Goal: Task Accomplishment & Management: Use online tool/utility

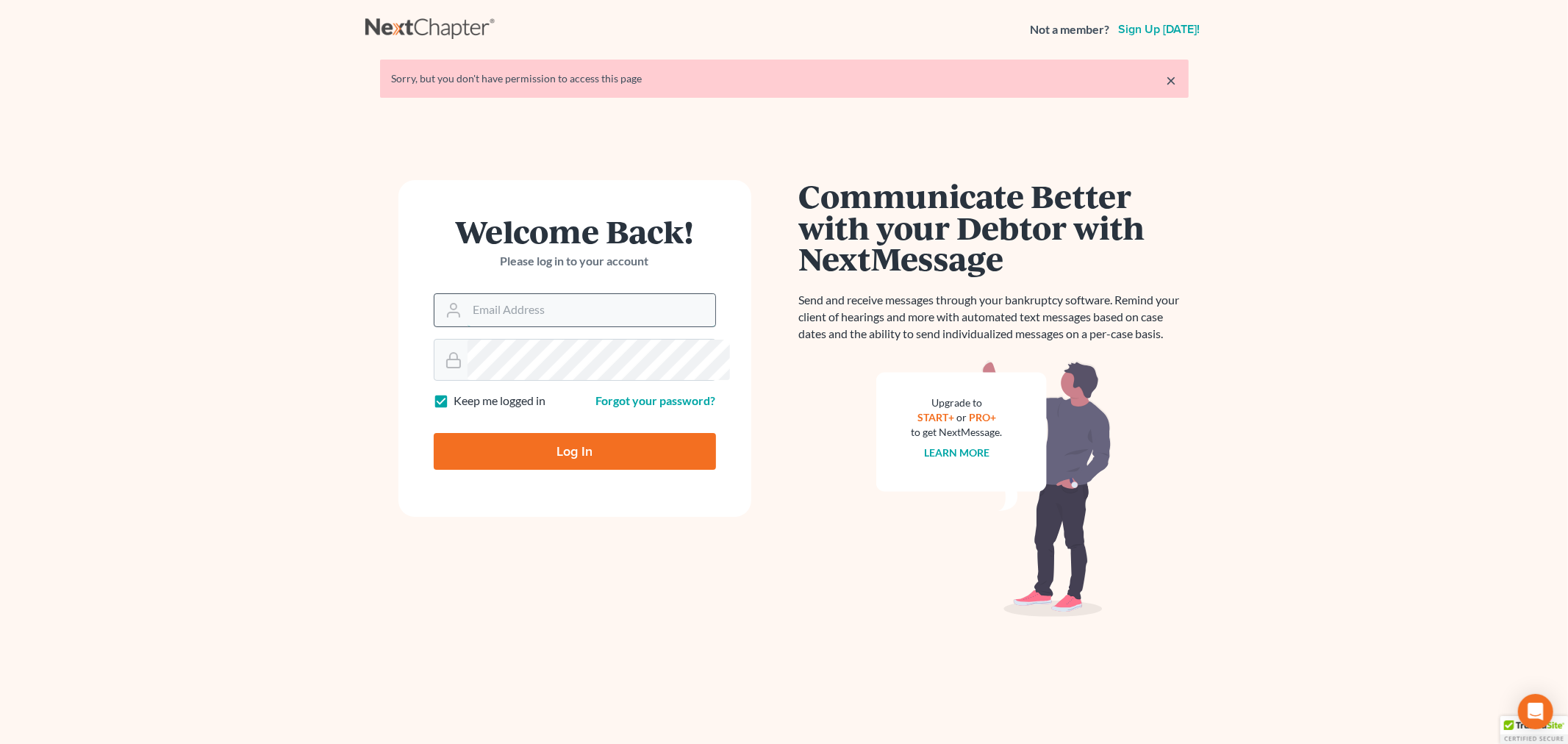
click at [511, 326] on input "Email Address" at bounding box center [591, 309] width 248 height 33
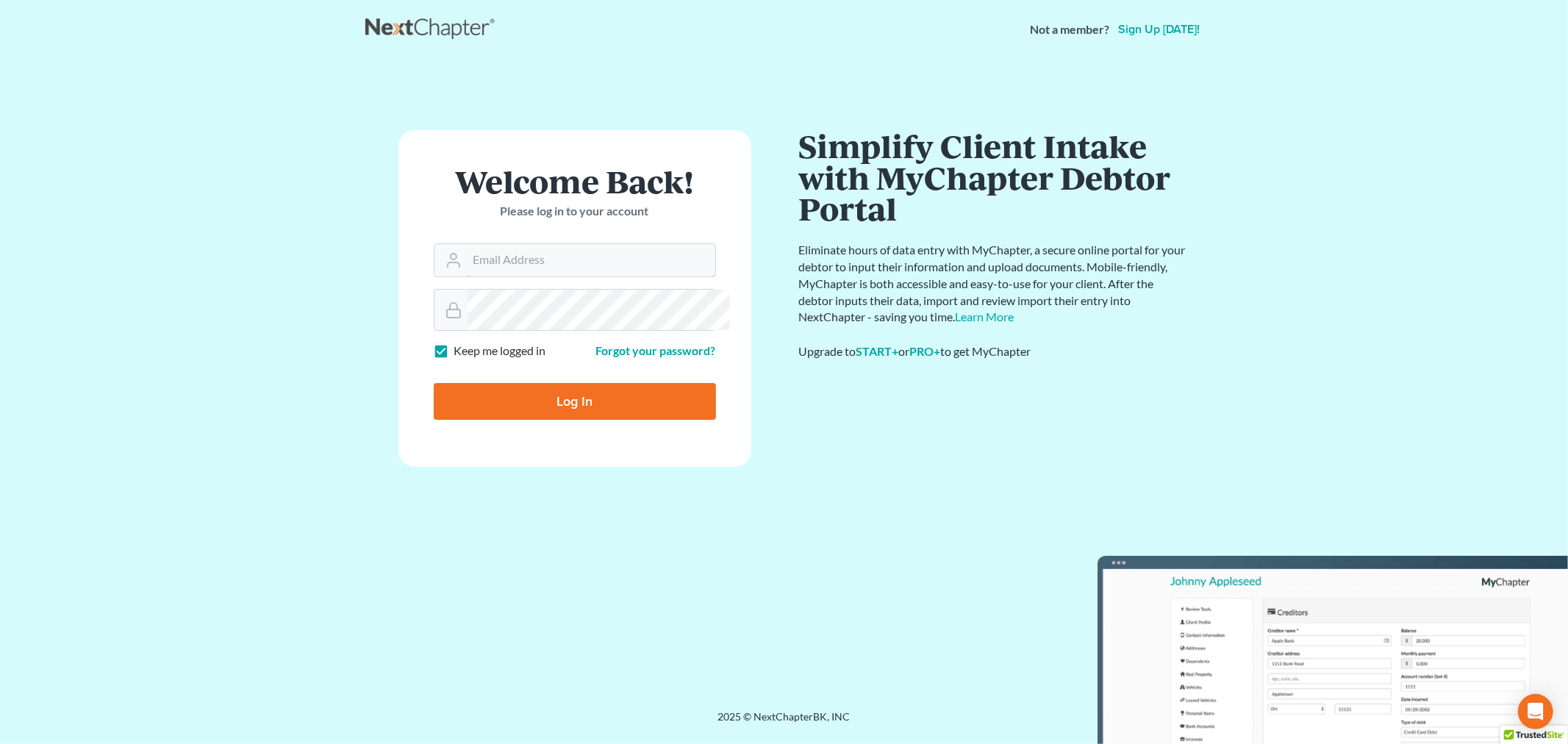
type input "[PERSON_NAME][EMAIL_ADDRESS][DOMAIN_NAME]"
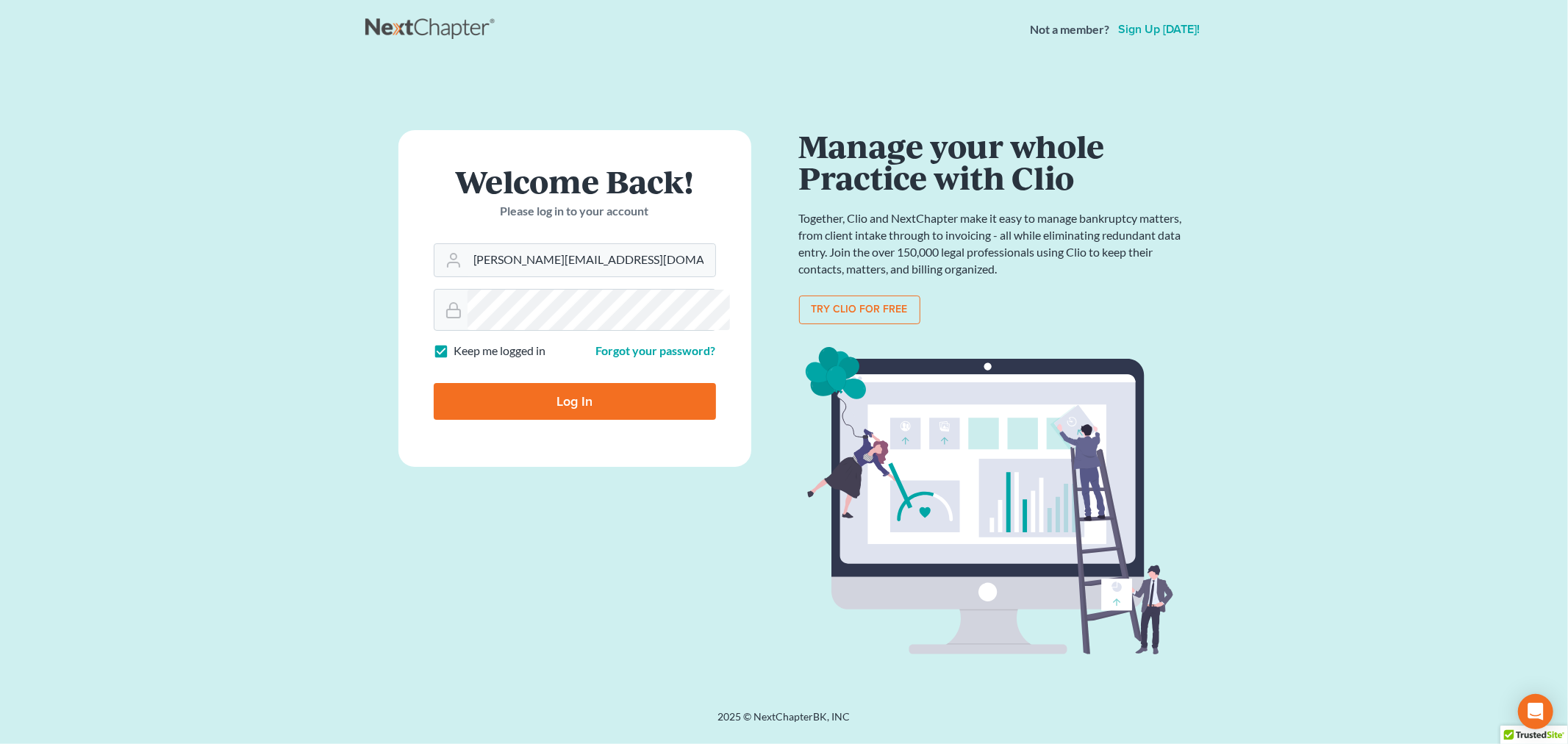
click at [547, 420] on input "Log In" at bounding box center [575, 401] width 282 height 36
type input "Thinking..."
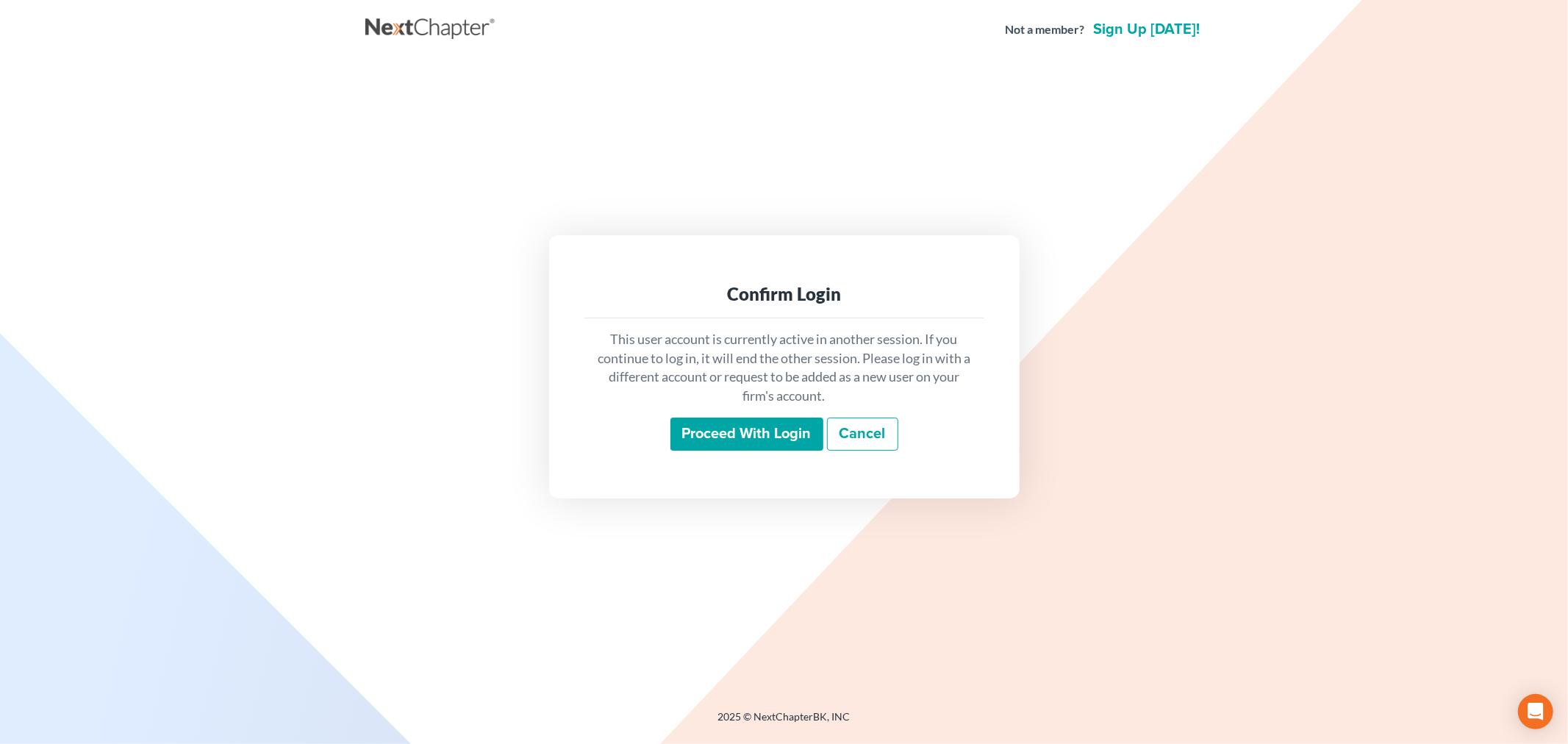
click at [775, 451] on input "Proceed with login" at bounding box center [747, 435] width 153 height 34
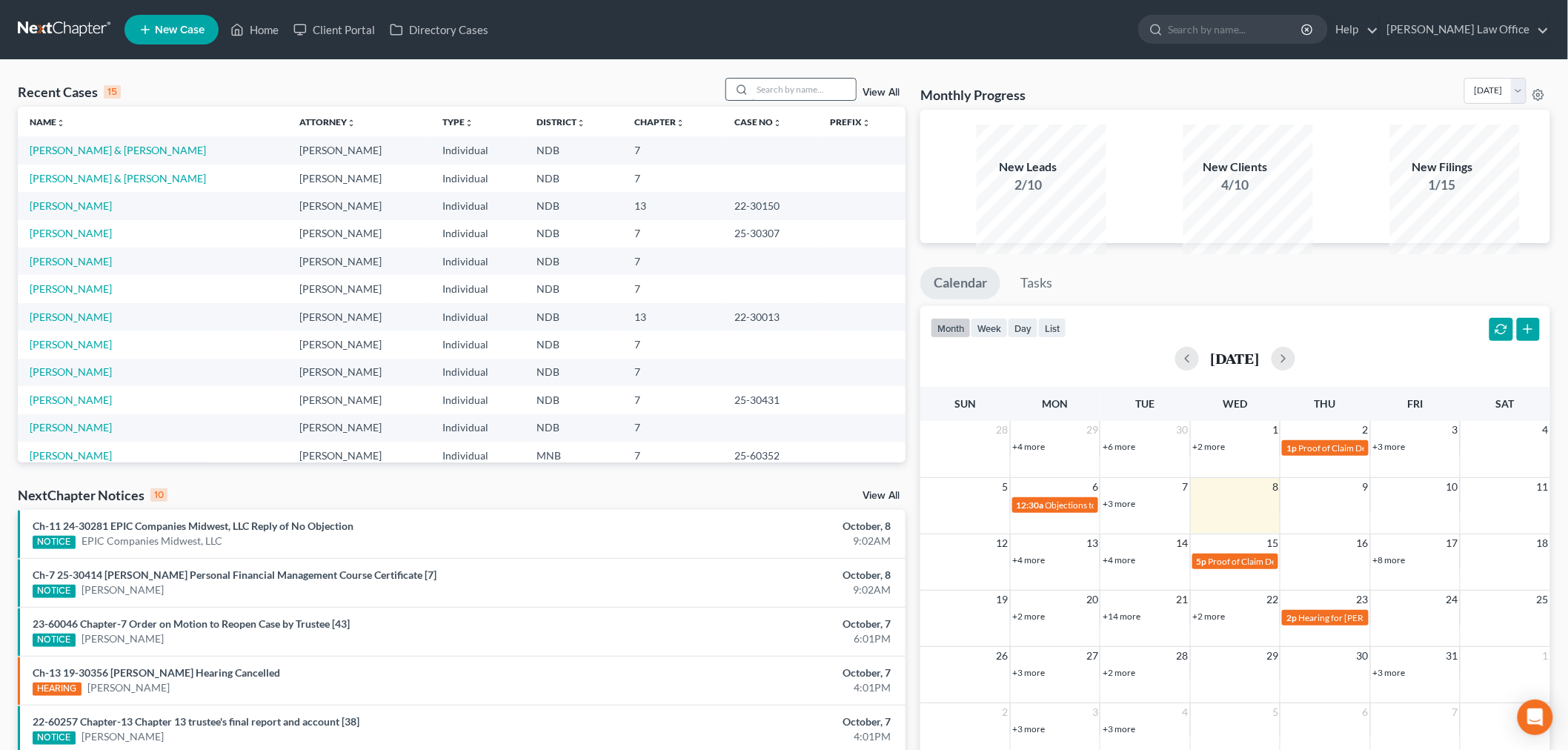
click at [766, 100] on input "search" at bounding box center [804, 89] width 104 height 22
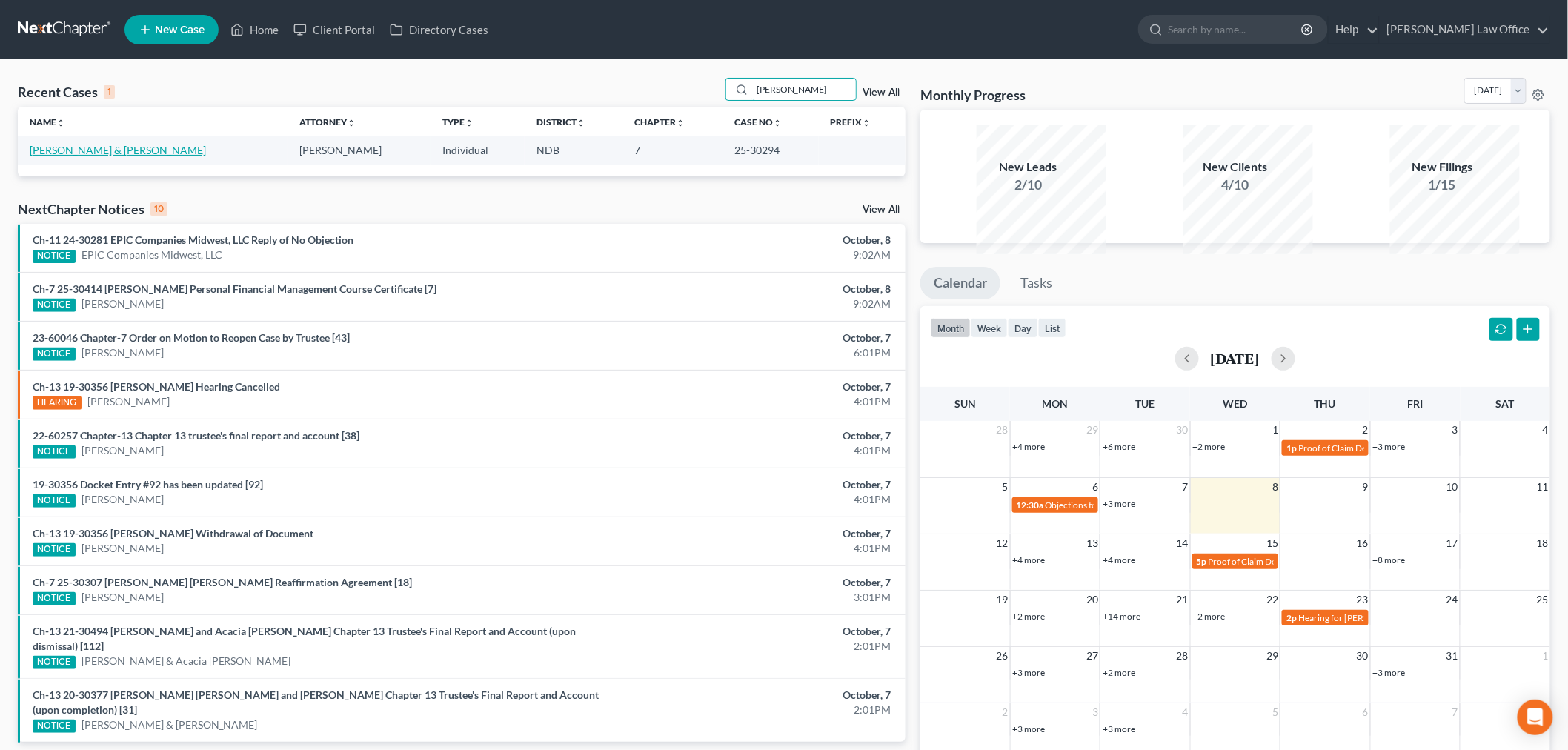
type input "[PERSON_NAME]"
click at [107, 156] on link "[PERSON_NAME] & [PERSON_NAME]" at bounding box center [117, 150] width 176 height 12
select select "0"
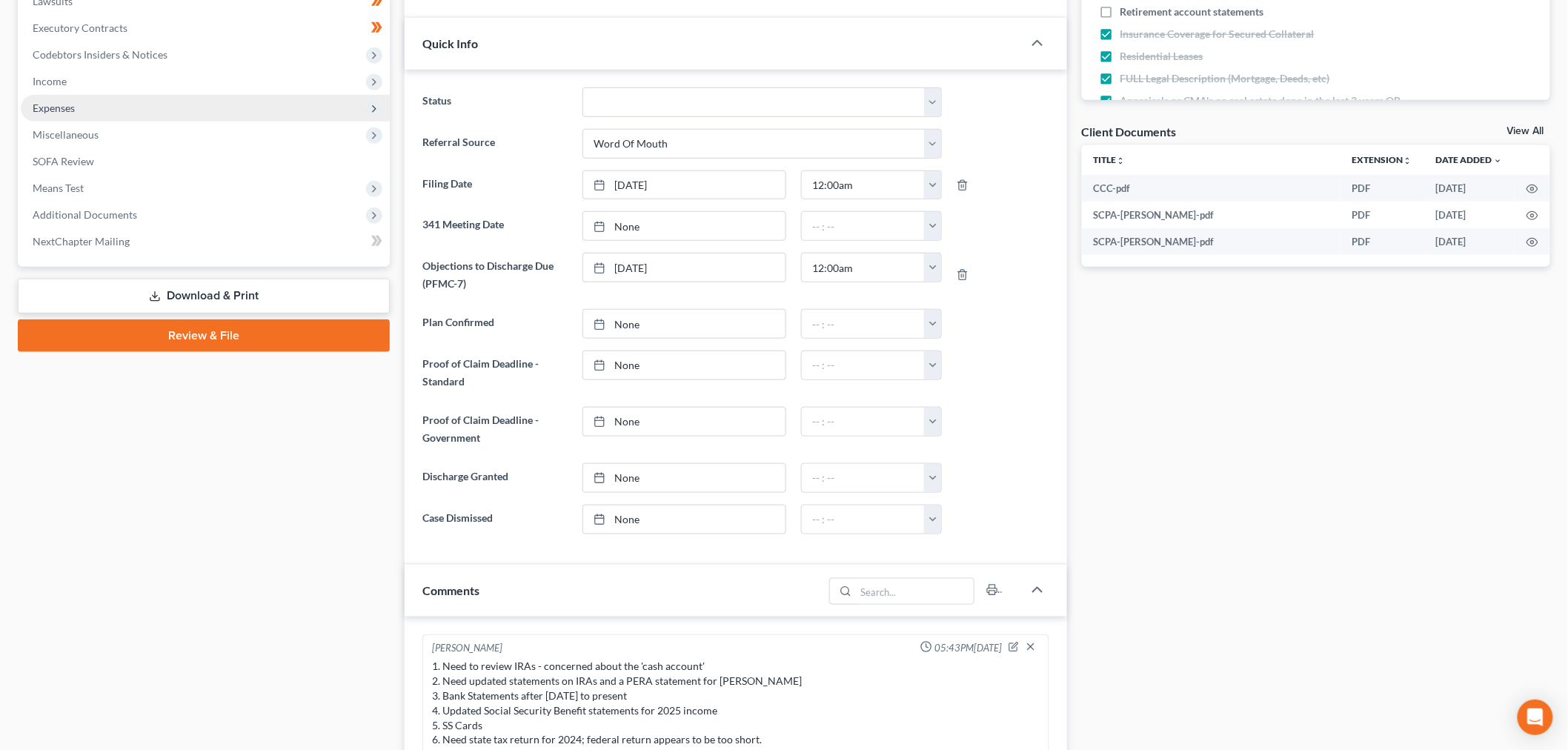
scroll to position [395, 0]
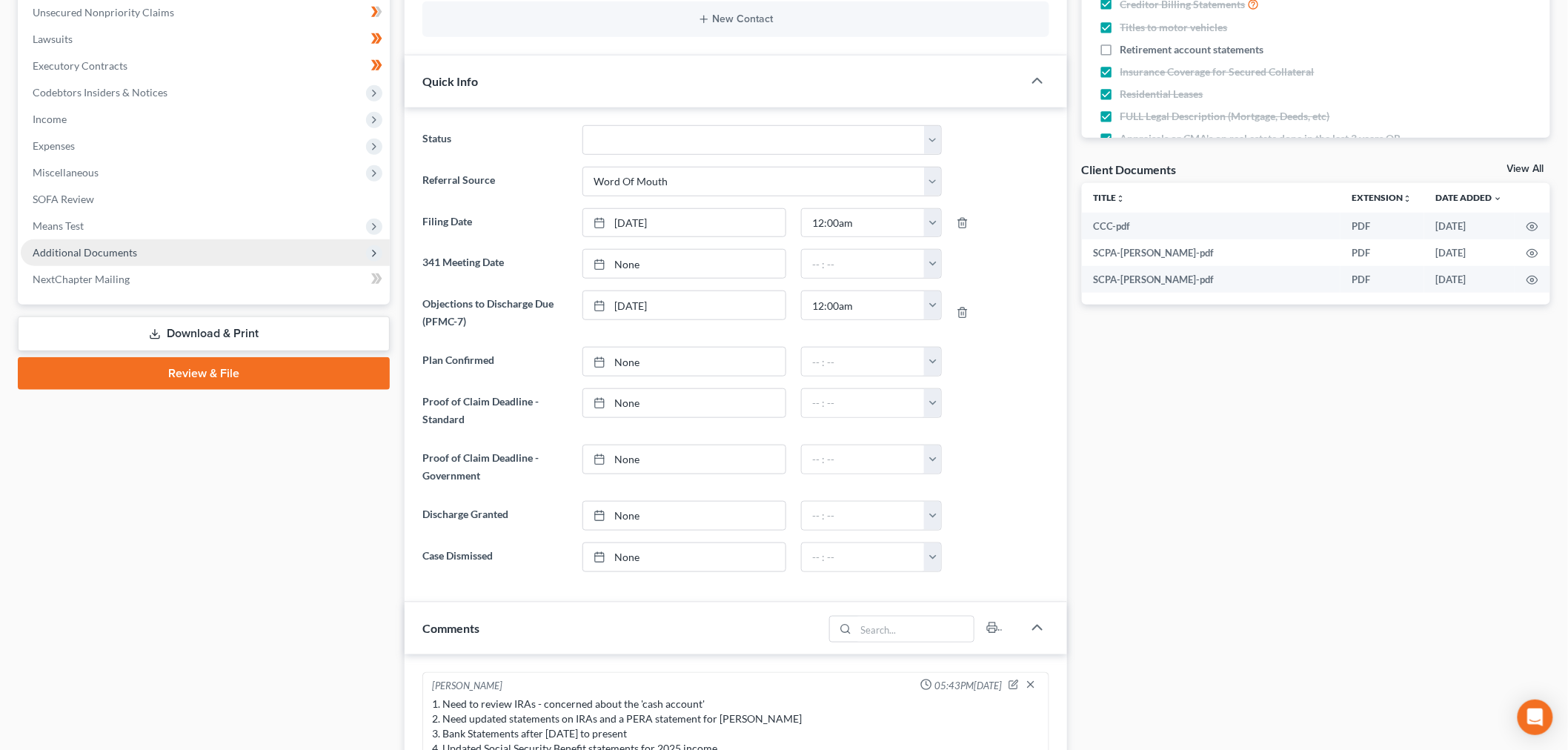
click at [127, 258] on span "Additional Documents" at bounding box center [85, 252] width 105 height 12
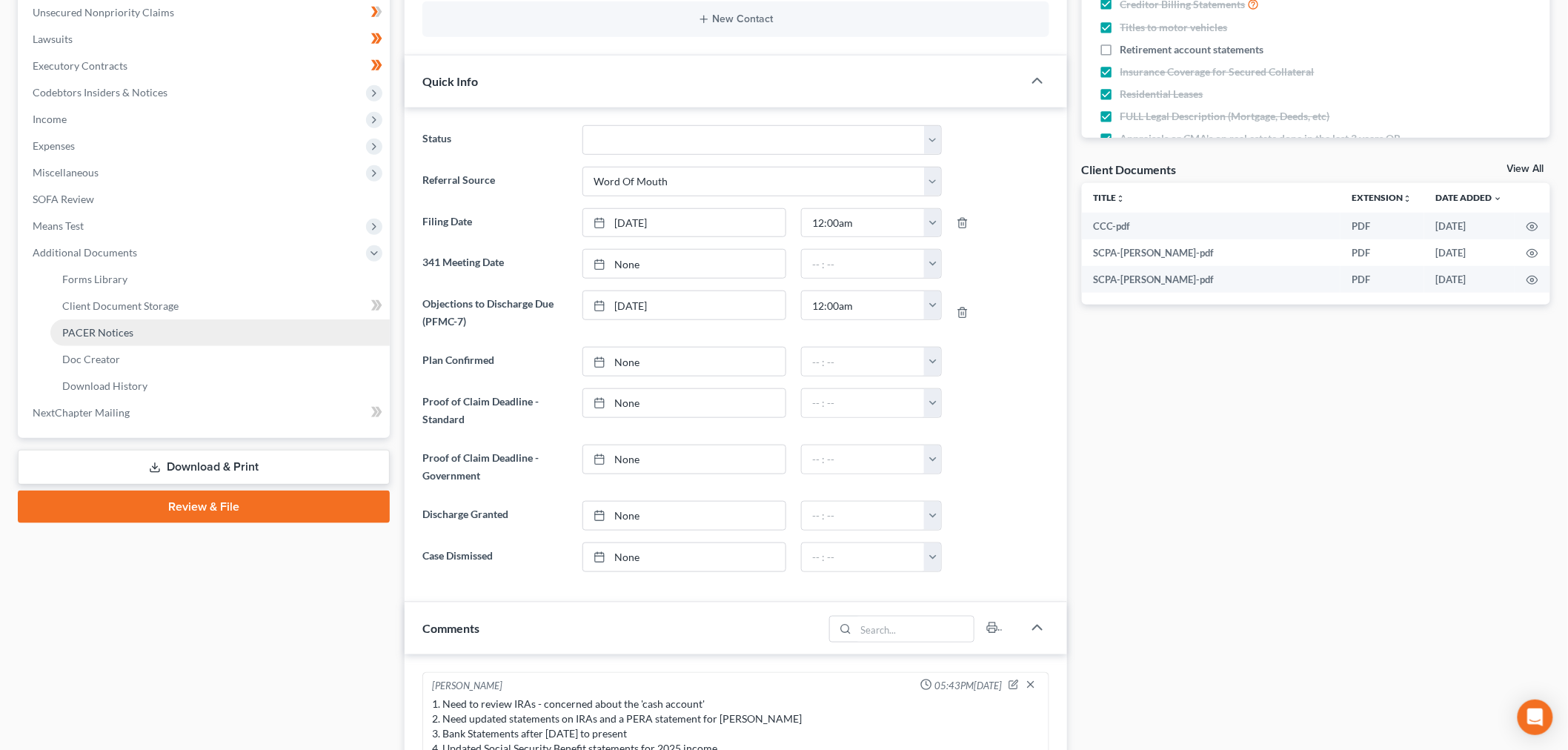
click at [123, 346] on link "PACER Notices" at bounding box center [220, 333] width 339 height 26
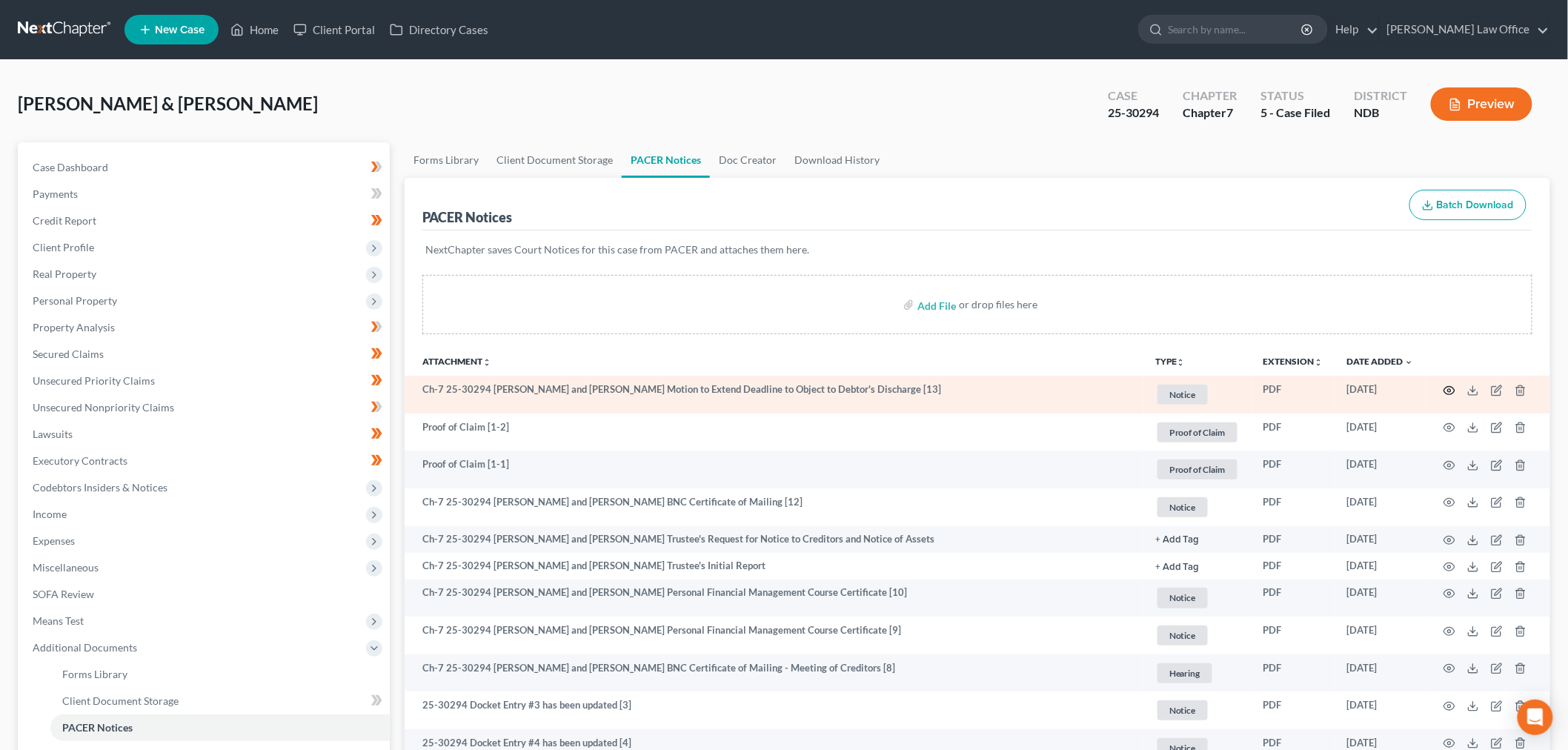
click at [1444, 397] on icon "button" at bounding box center [1449, 390] width 12 height 12
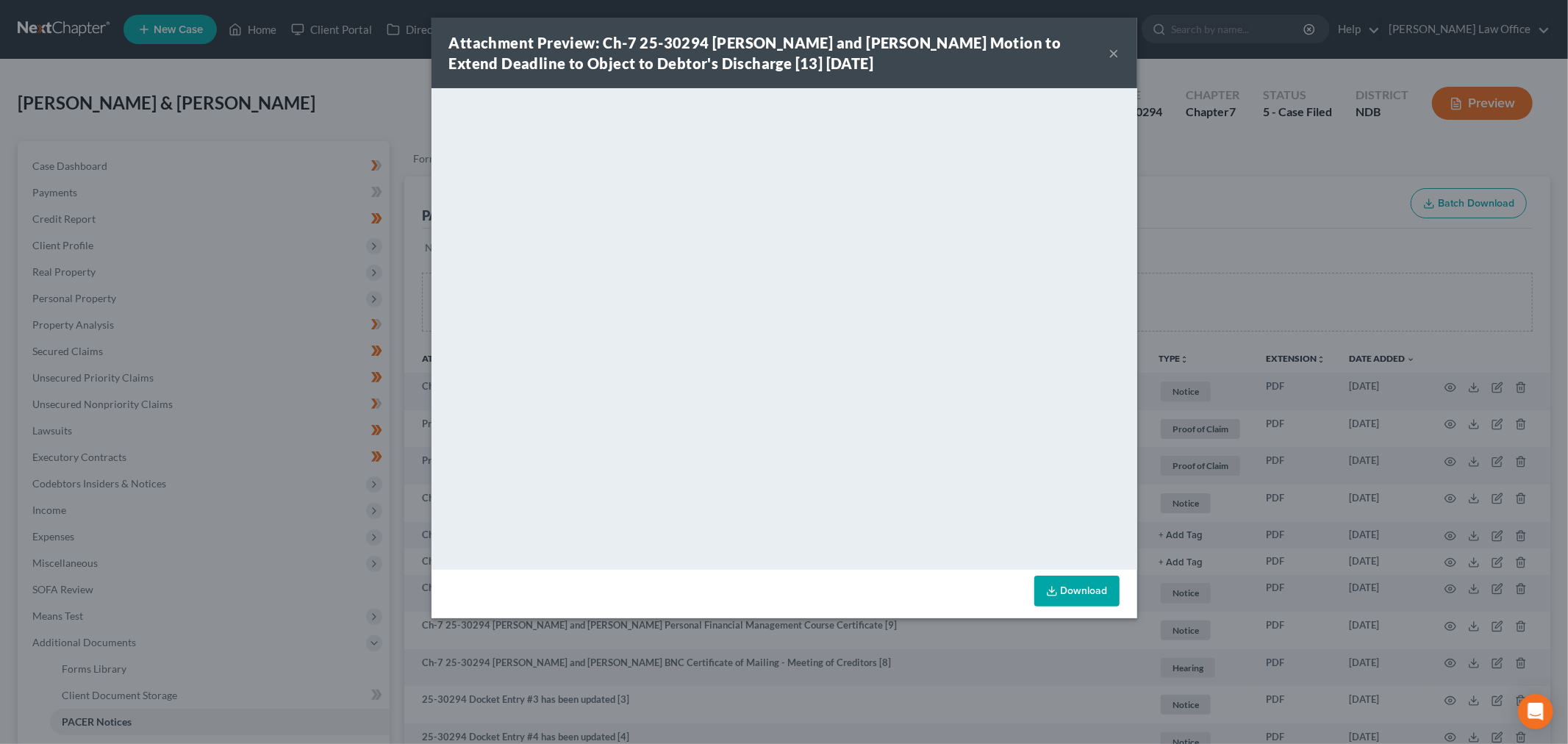
click at [1119, 62] on button "×" at bounding box center [1114, 52] width 10 height 18
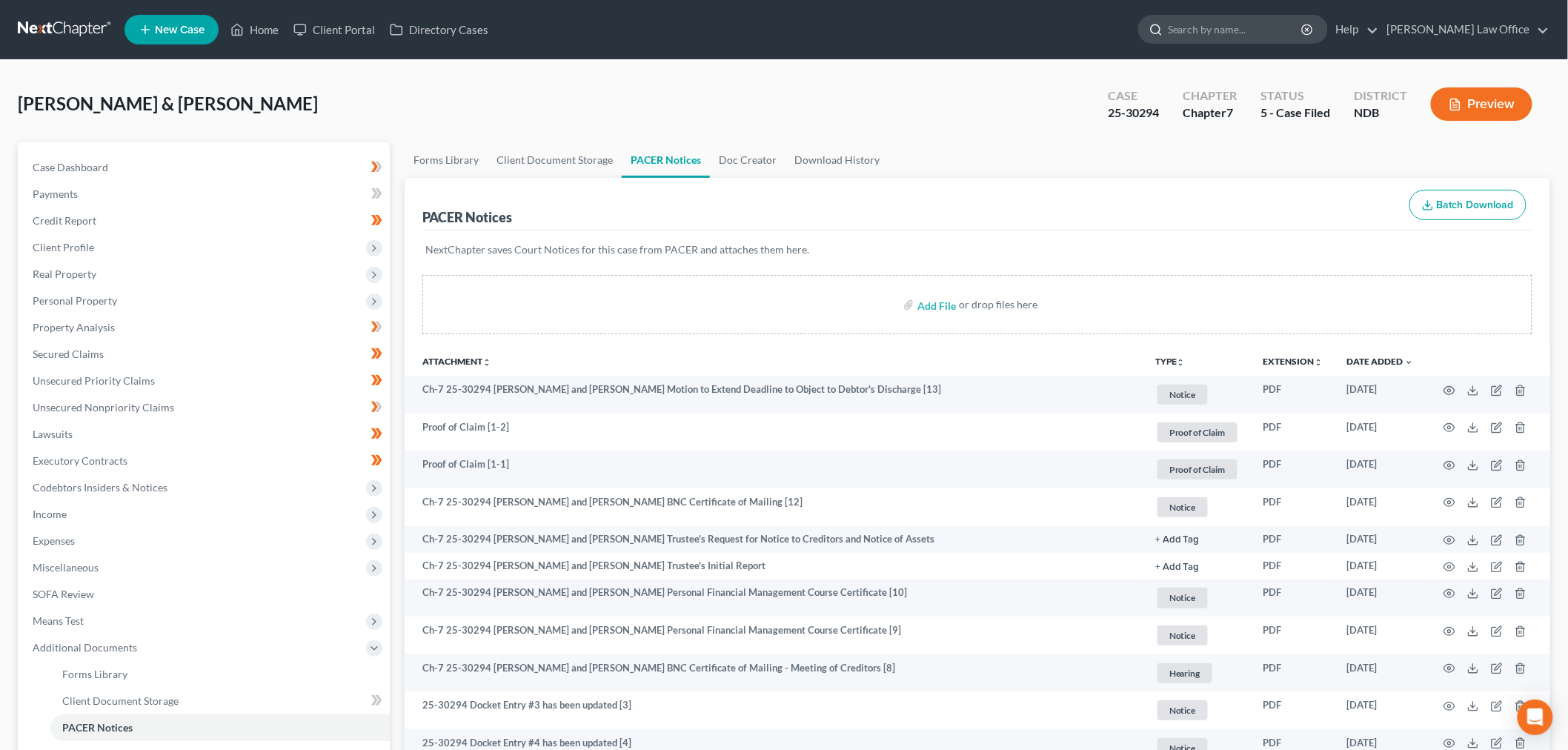
click at [1191, 43] on input "search" at bounding box center [1235, 29] width 136 height 27
type input "kraft"
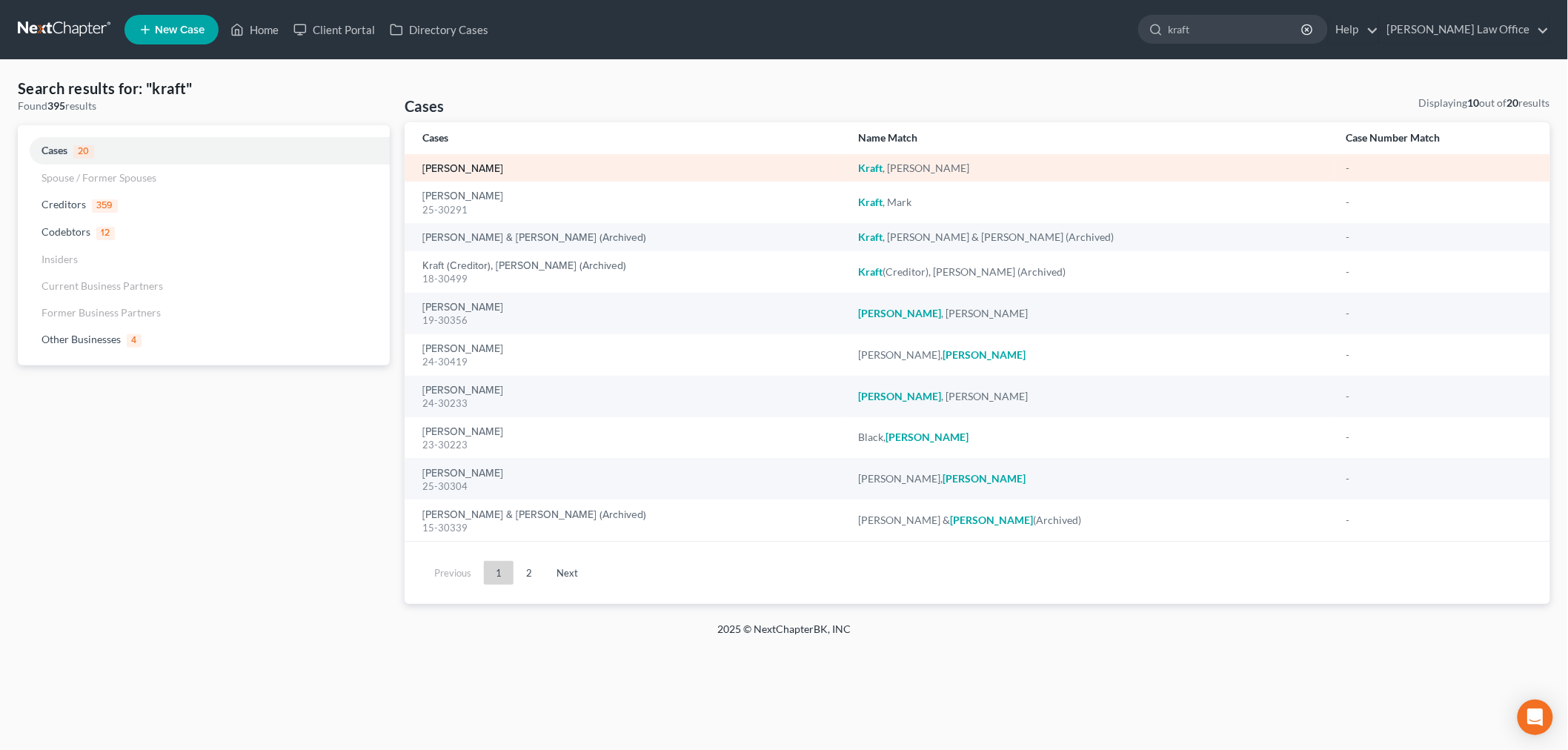
click at [452, 174] on link "[PERSON_NAME]" at bounding box center [463, 169] width 81 height 10
select select "1"
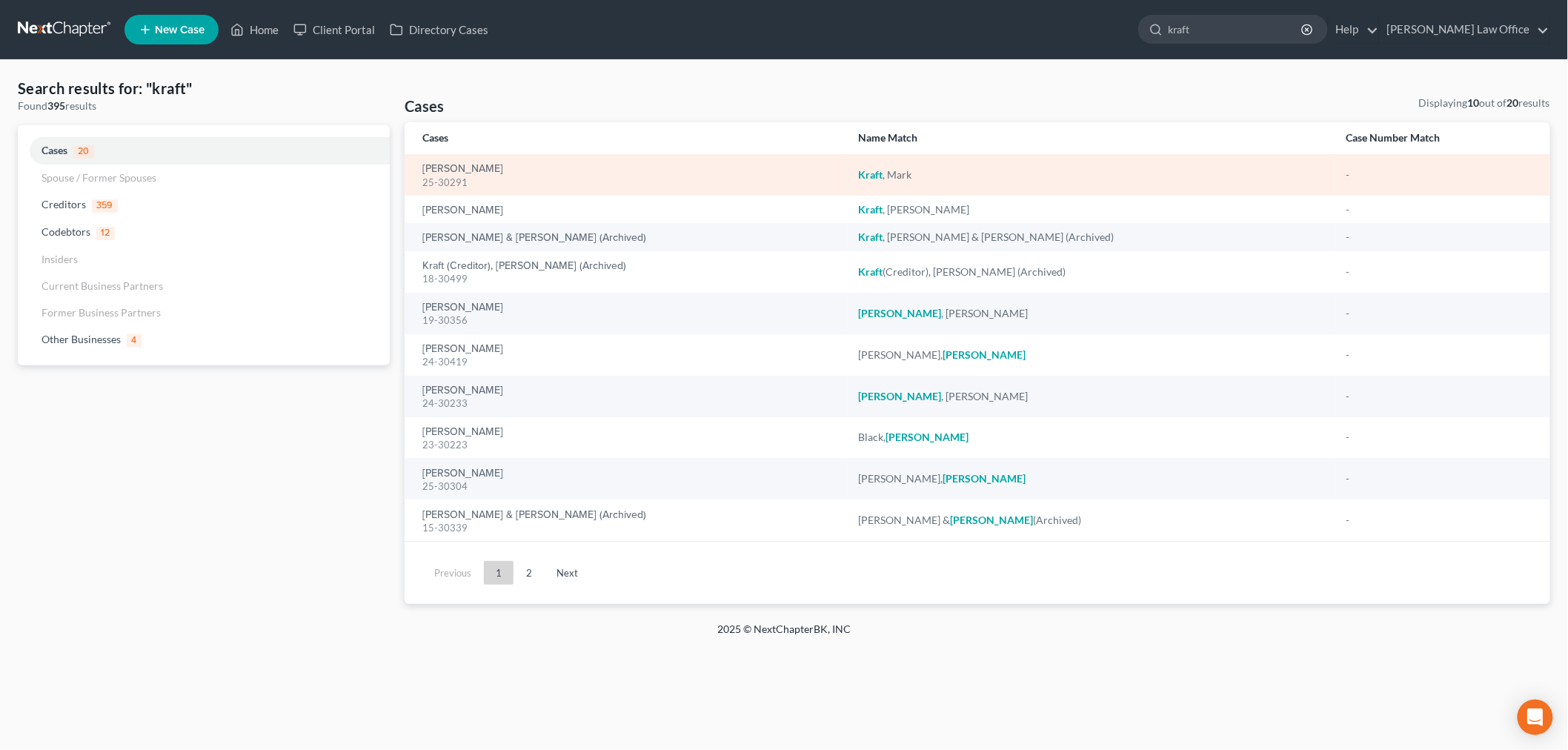
click at [479, 189] on div "25-30291" at bounding box center [629, 182] width 413 height 14
click at [466, 174] on link "[PERSON_NAME]" at bounding box center [463, 169] width 81 height 10
select select "1"
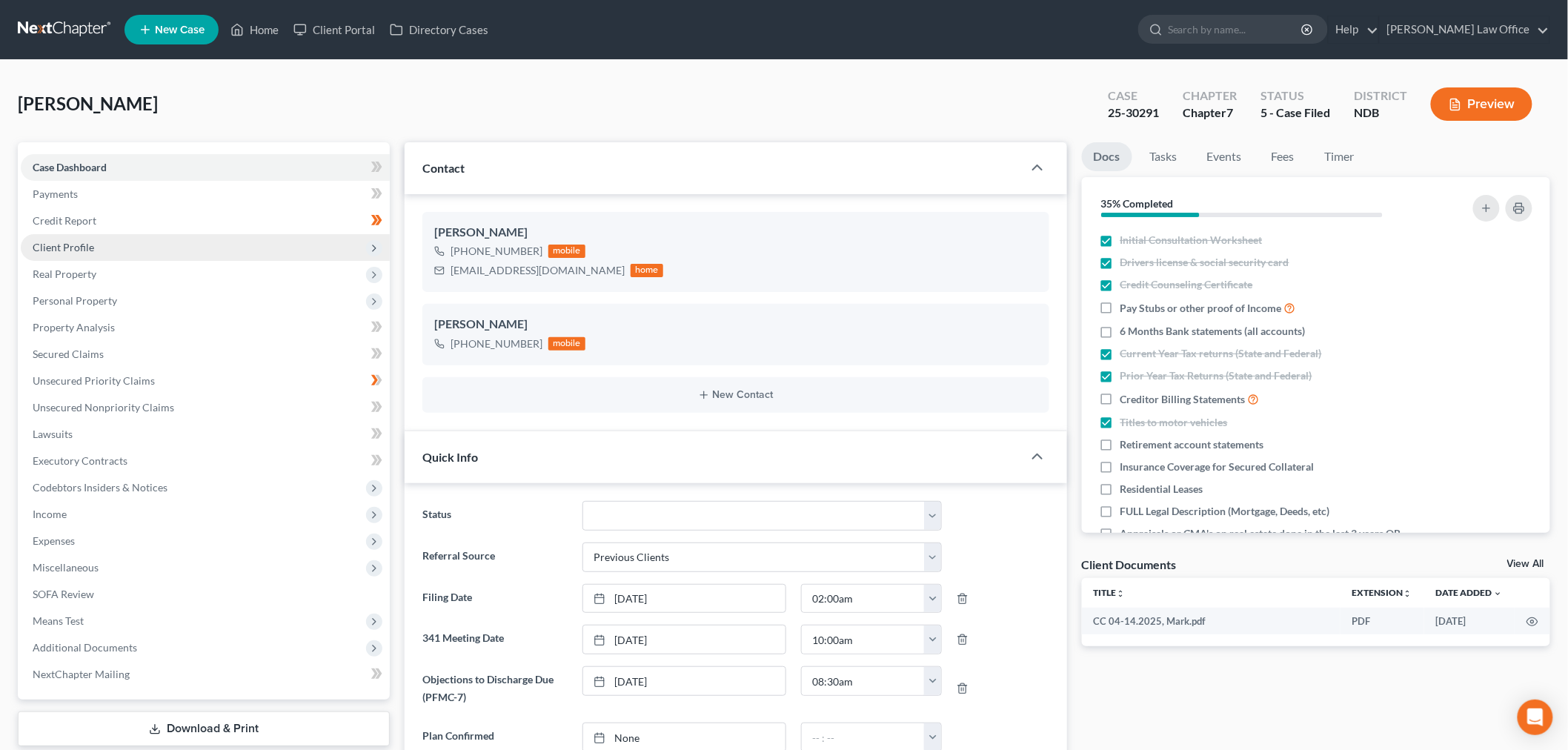
click at [234, 261] on span "Client Profile" at bounding box center [205, 247] width 369 height 26
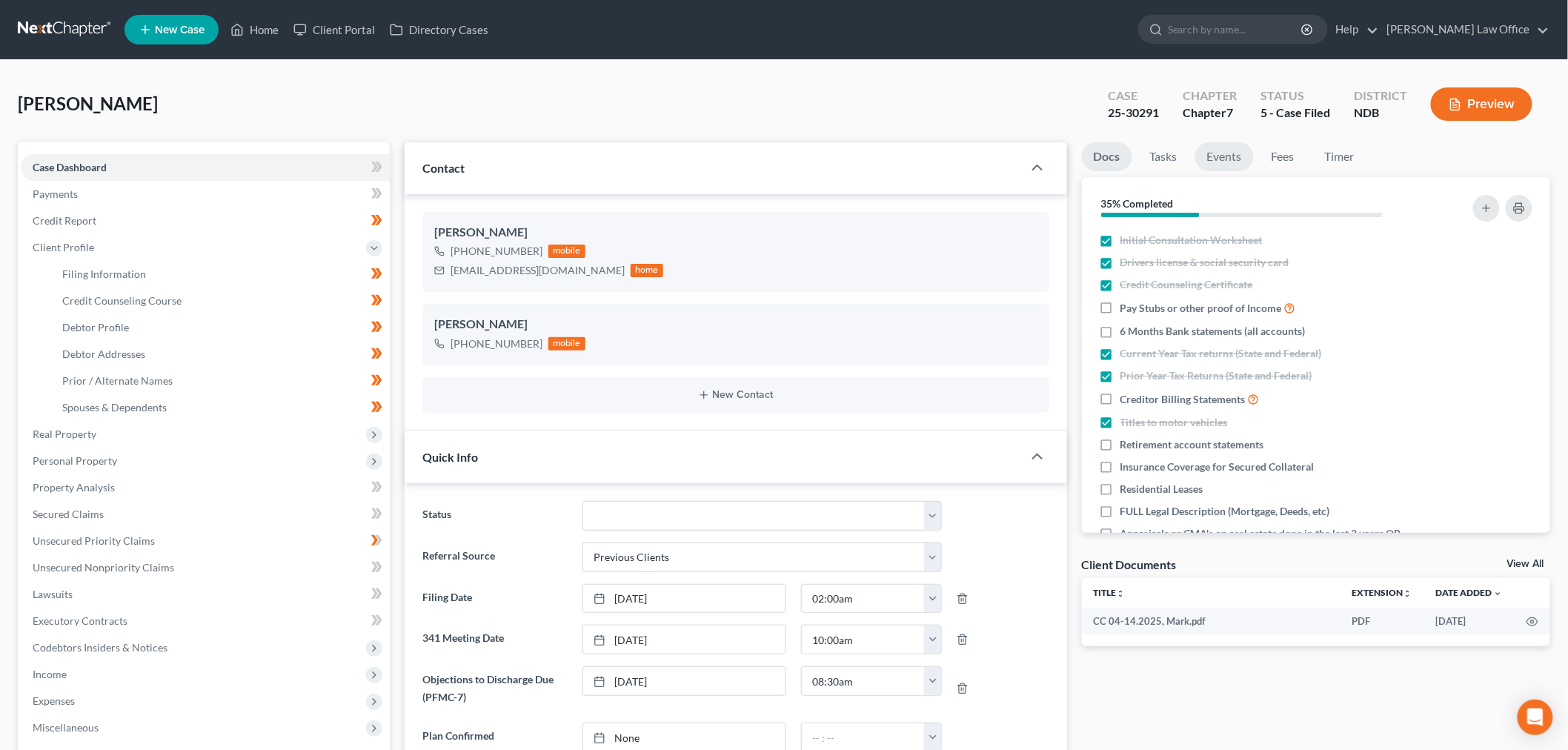
click at [1253, 171] on link "Events" at bounding box center [1224, 156] width 58 height 29
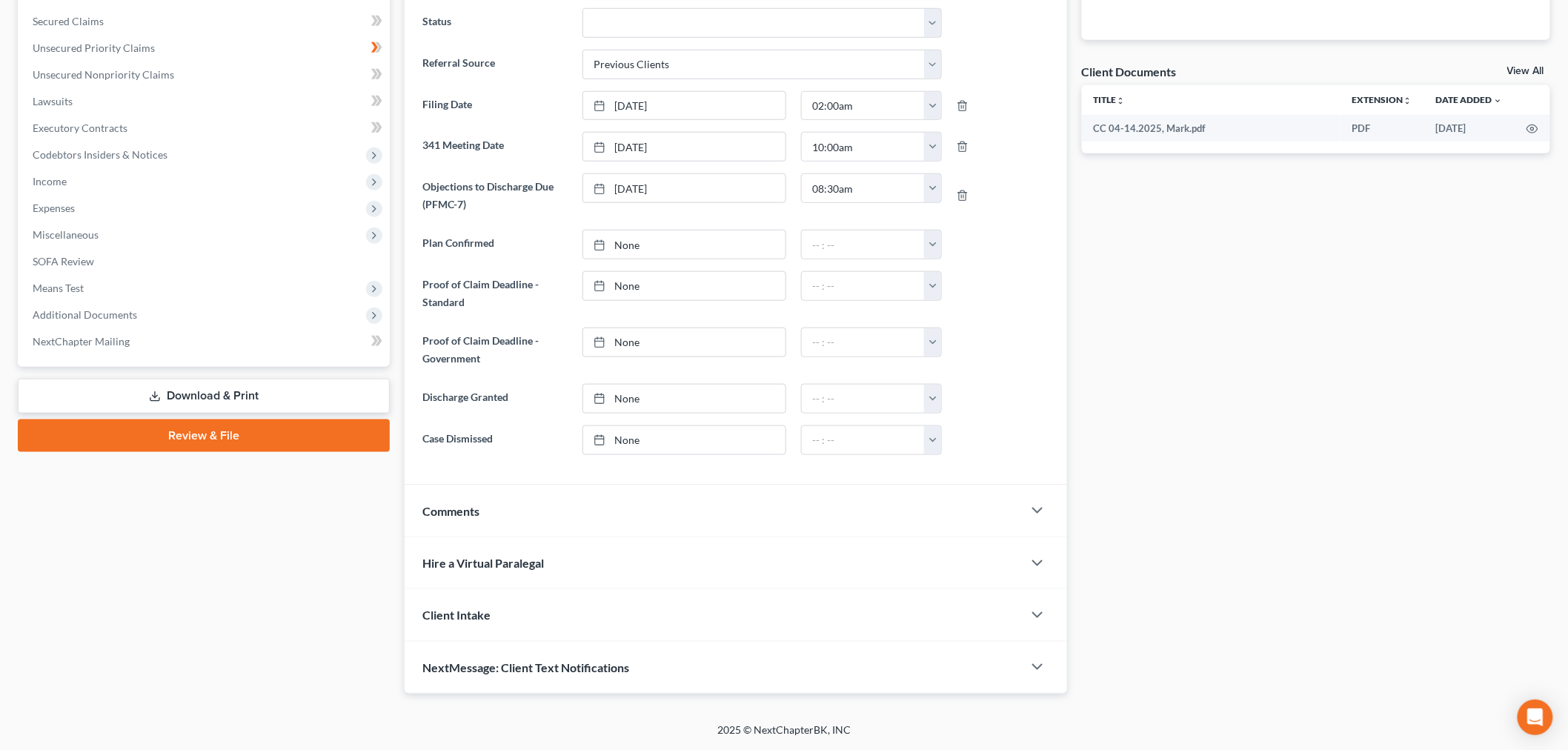
scroll to position [656, 0]
click at [137, 320] on span "Additional Documents" at bounding box center [85, 314] width 105 height 12
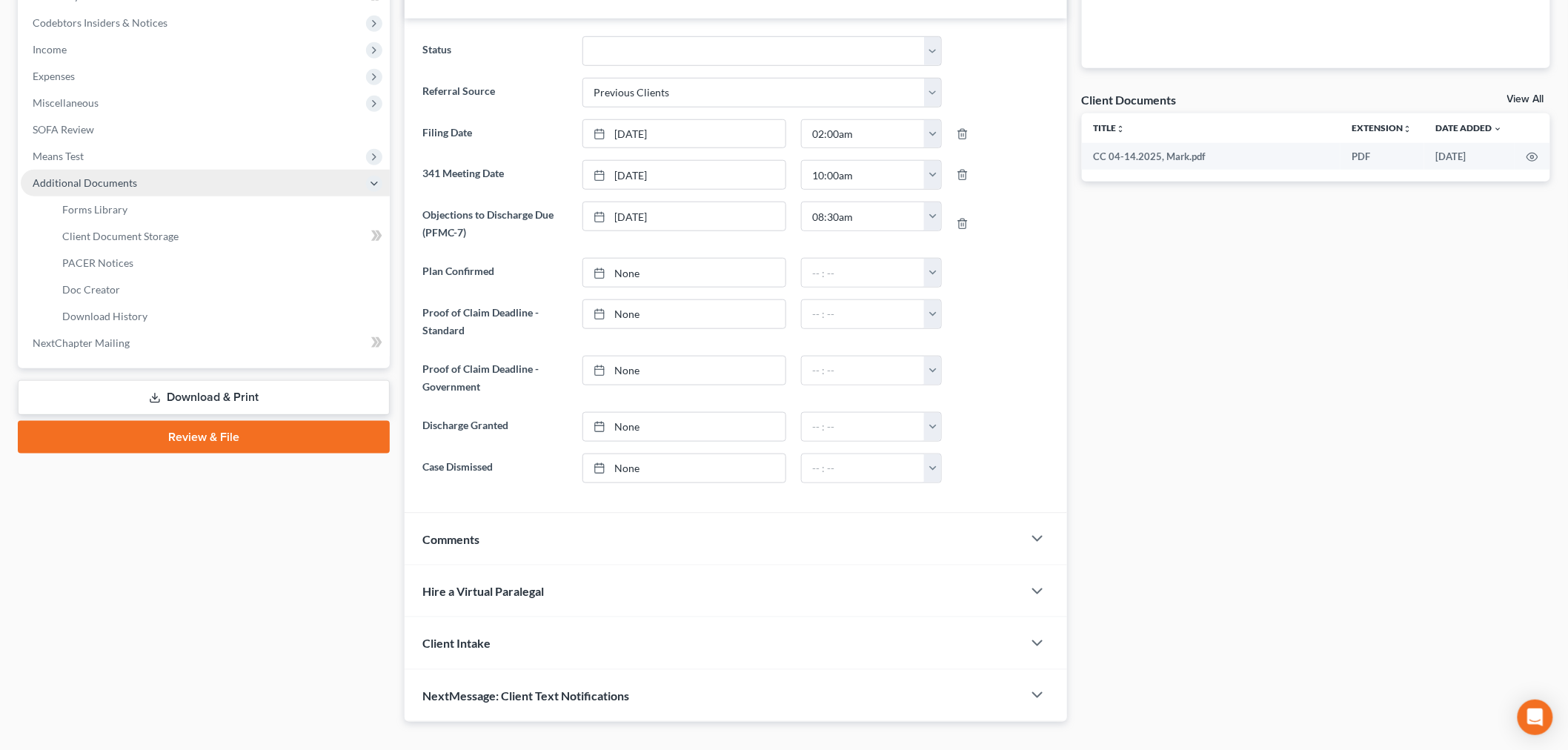
scroll to position [456, 0]
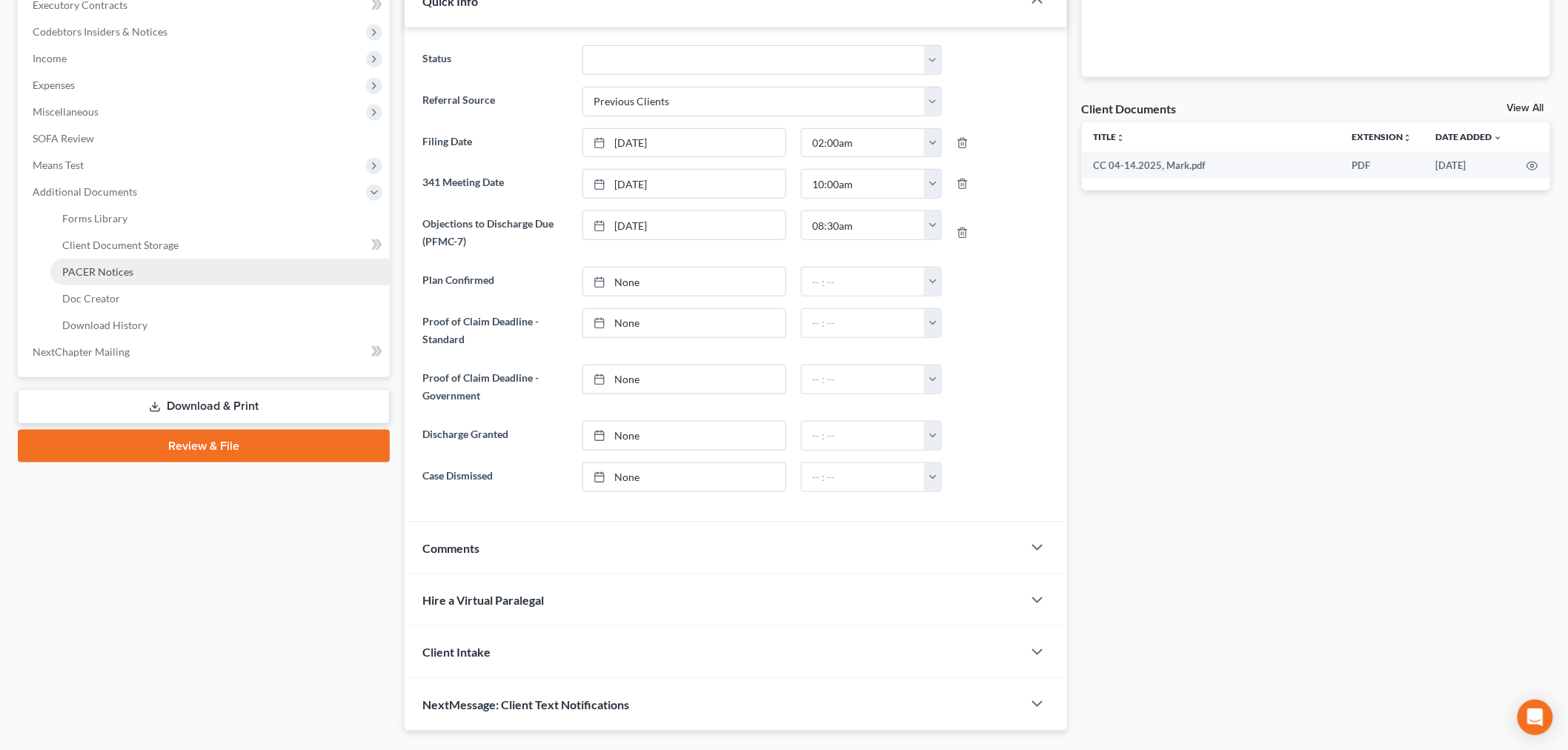
click at [134, 278] on span "PACER Notices" at bounding box center [97, 270] width 71 height 12
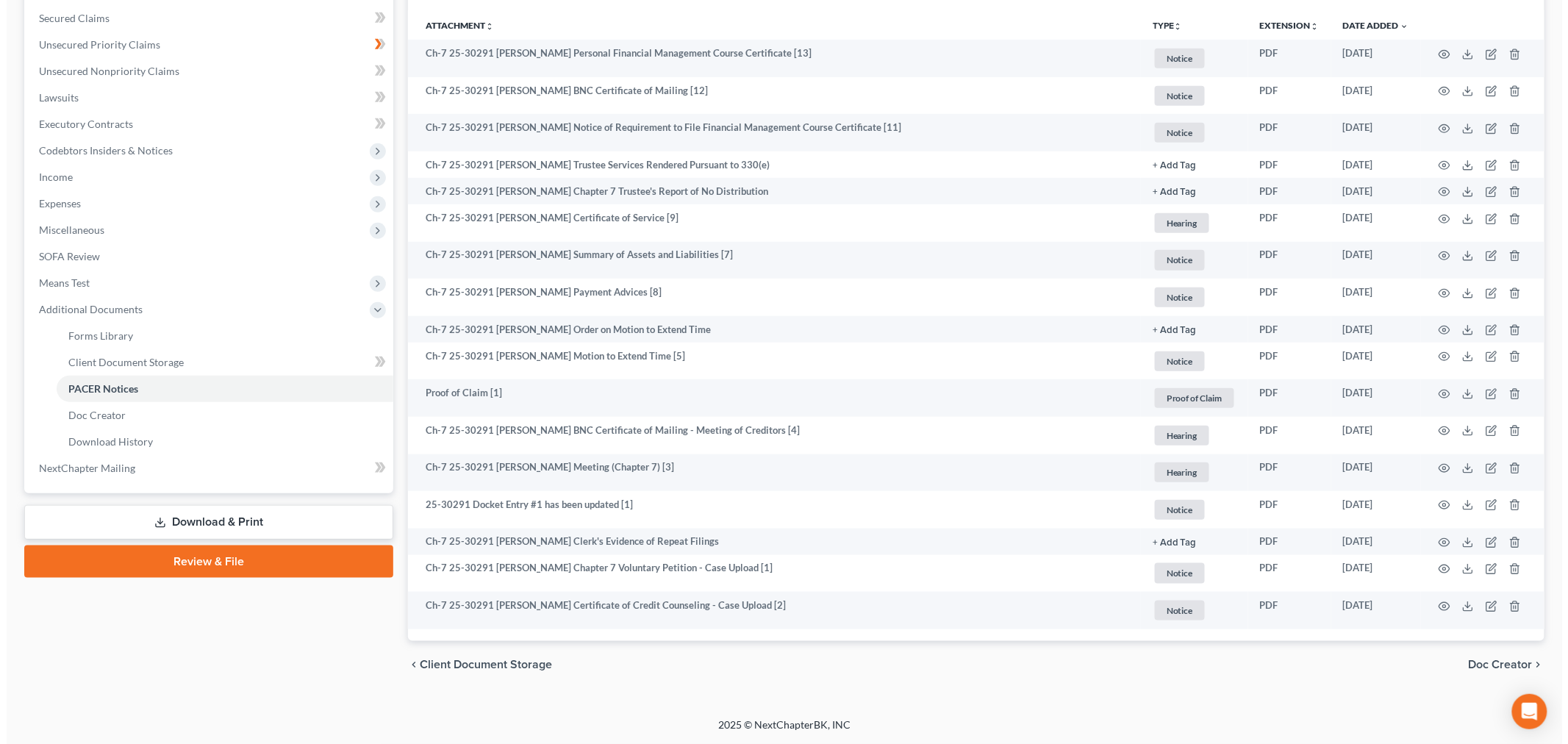
scroll to position [557, 0]
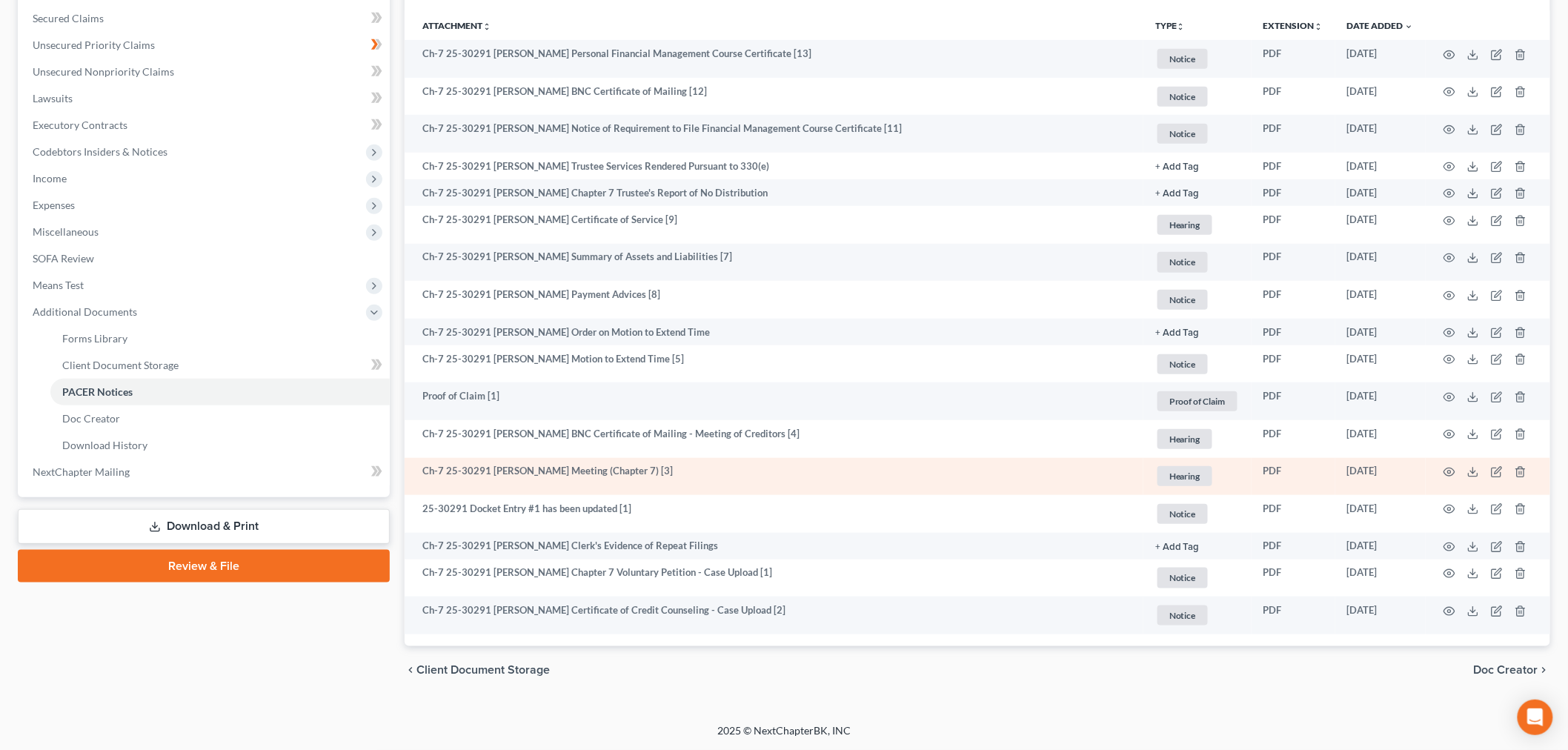
click at [1427, 458] on td at bounding box center [1488, 477] width 124 height 38
click at [1444, 466] on icon "button" at bounding box center [1449, 472] width 12 height 12
